Goal: Check status: Check status

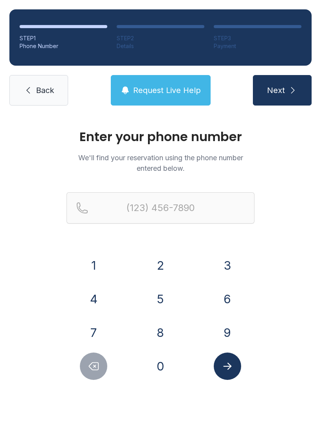
click at [160, 335] on button "8" at bounding box center [160, 332] width 27 height 27
click at [93, 264] on button "1" at bounding box center [93, 265] width 27 height 27
click at [230, 261] on button "3" at bounding box center [226, 265] width 27 height 27
click at [165, 299] on button "5" at bounding box center [160, 298] width 27 height 27
click at [100, 332] on button "7" at bounding box center [93, 332] width 27 height 27
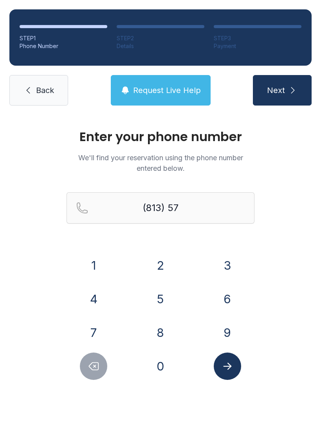
click at [231, 293] on button "6" at bounding box center [226, 298] width 27 height 27
click at [226, 336] on button "9" at bounding box center [226, 332] width 27 height 27
click at [87, 340] on button "7" at bounding box center [93, 332] width 27 height 27
click at [96, 264] on button "1" at bounding box center [93, 265] width 27 height 27
click at [159, 299] on button "5" at bounding box center [160, 298] width 27 height 27
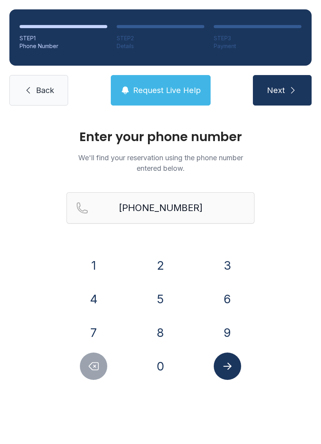
click at [228, 367] on icon "Submit lookup form" at bounding box center [227, 366] width 8 height 7
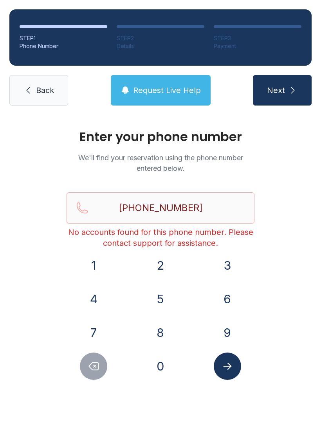
click at [88, 376] on button "Delete number" at bounding box center [93, 366] width 27 height 27
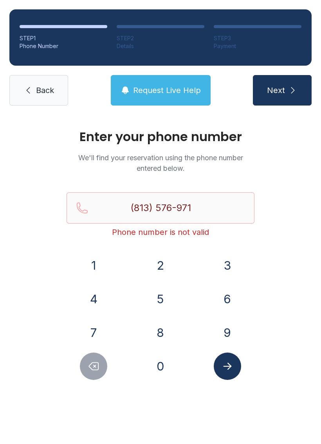
click at [88, 376] on button "Delete number" at bounding box center [93, 366] width 27 height 27
click at [87, 367] on button "Delete number" at bounding box center [93, 366] width 27 height 27
click at [86, 367] on button "Delete number" at bounding box center [93, 366] width 27 height 27
click at [97, 364] on icon "Delete number" at bounding box center [94, 366] width 12 height 12
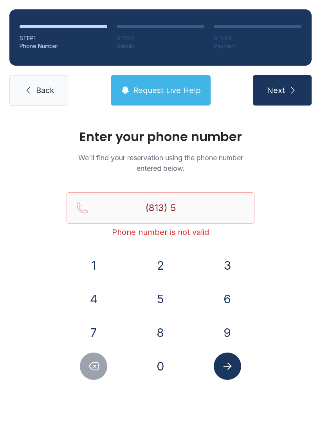
click at [98, 369] on icon "Delete number" at bounding box center [93, 366] width 9 height 7
click at [92, 364] on icon "Delete number" at bounding box center [94, 366] width 12 height 12
type input "(8"
click at [92, 364] on icon "Delete number" at bounding box center [94, 366] width 12 height 12
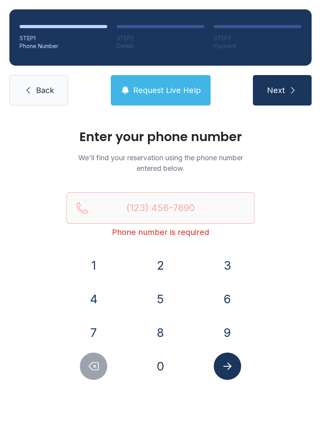
click at [93, 365] on icon "Delete number" at bounding box center [94, 366] width 12 height 12
click at [22, 283] on div "Enter your phone number We'll find your reservation using the phone number ente…" at bounding box center [160, 263] width 321 height 296
click at [23, 99] on link "Back" at bounding box center [38, 90] width 59 height 30
